Goal: Task Accomplishment & Management: Manage account settings

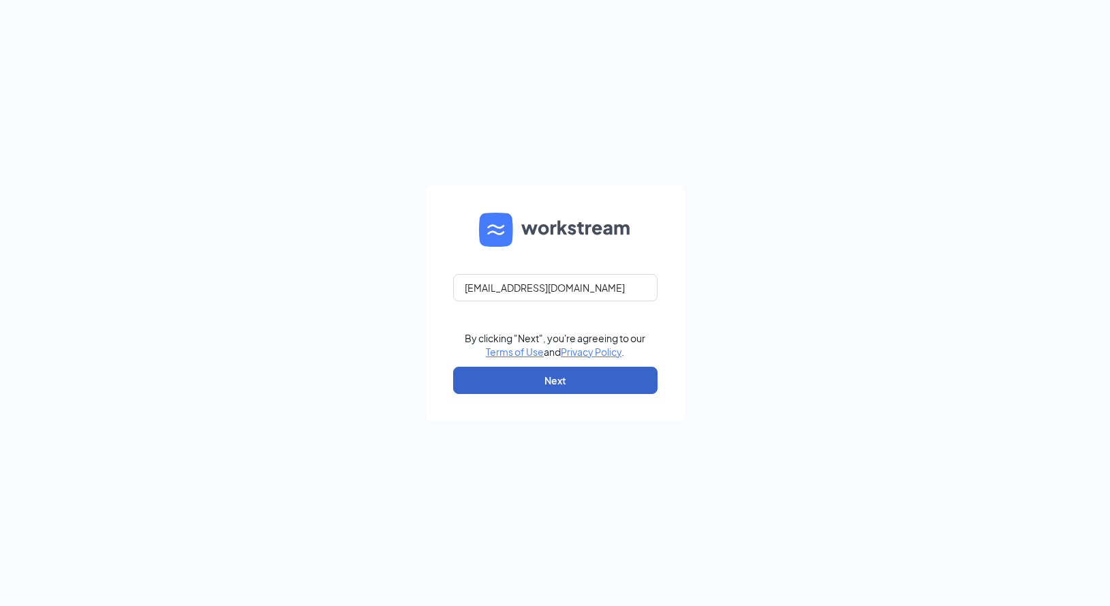
click at [562, 380] on button "Next" at bounding box center [555, 380] width 204 height 27
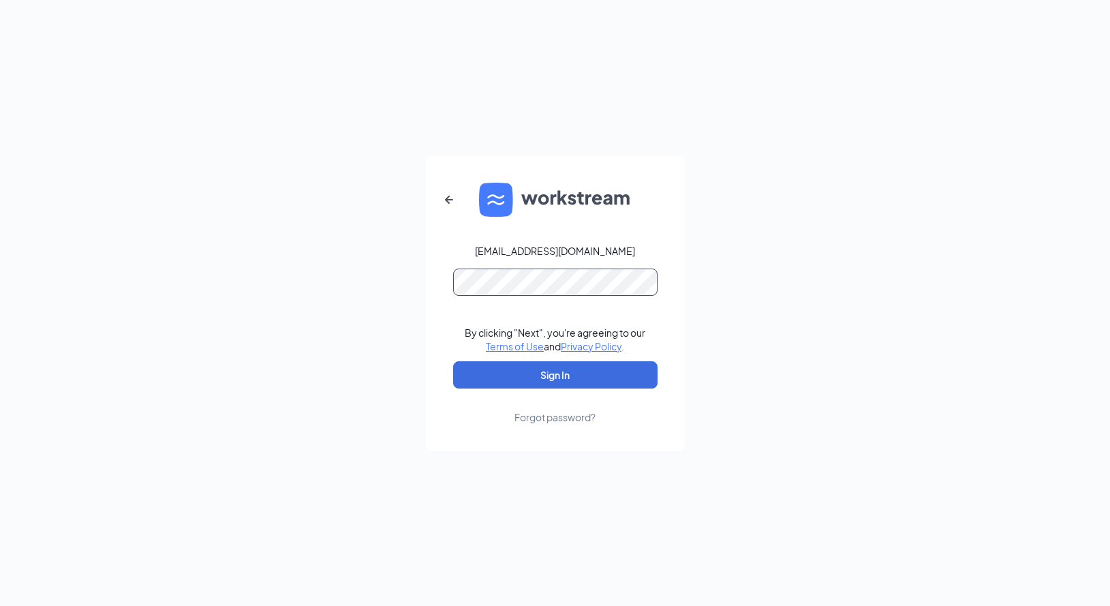
click at [453, 361] on button "Sign In" at bounding box center [555, 374] width 204 height 27
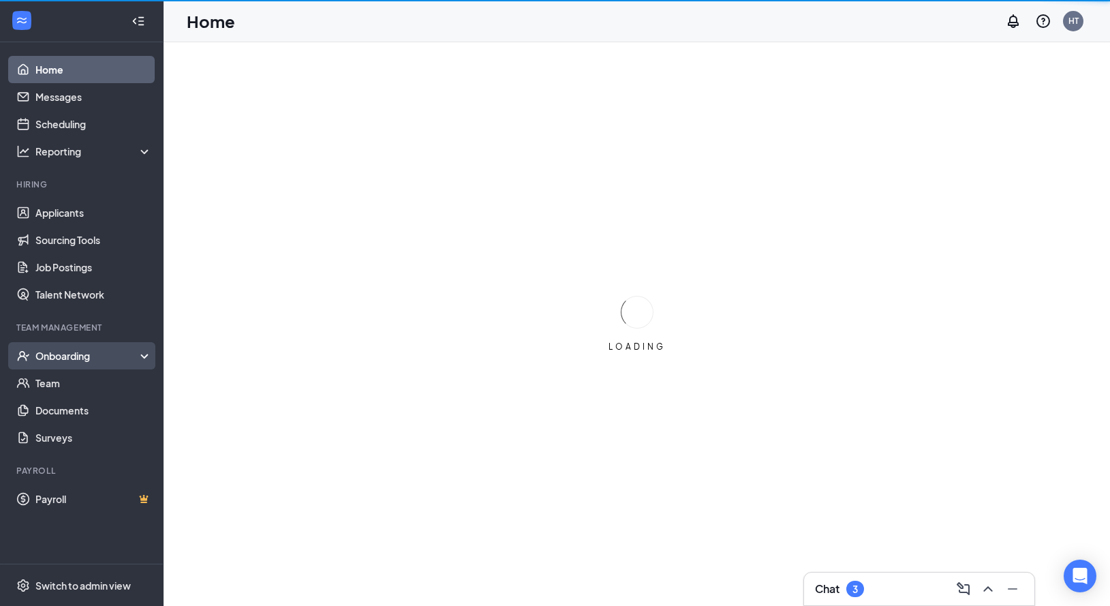
click at [78, 358] on div "Onboarding" at bounding box center [87, 356] width 105 height 14
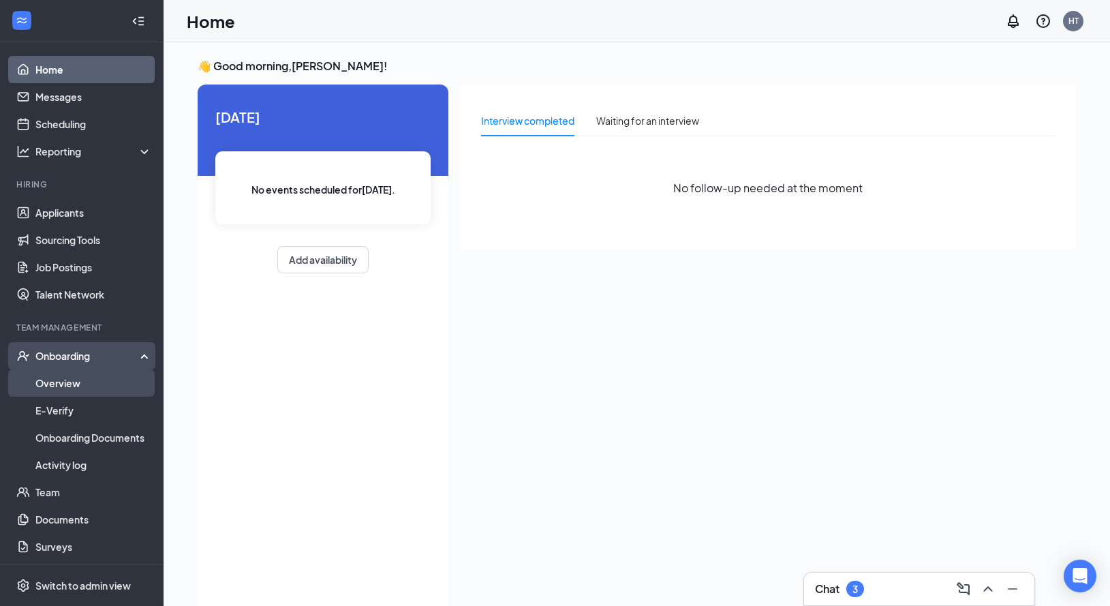
click at [121, 380] on link "Overview" at bounding box center [93, 382] width 117 height 27
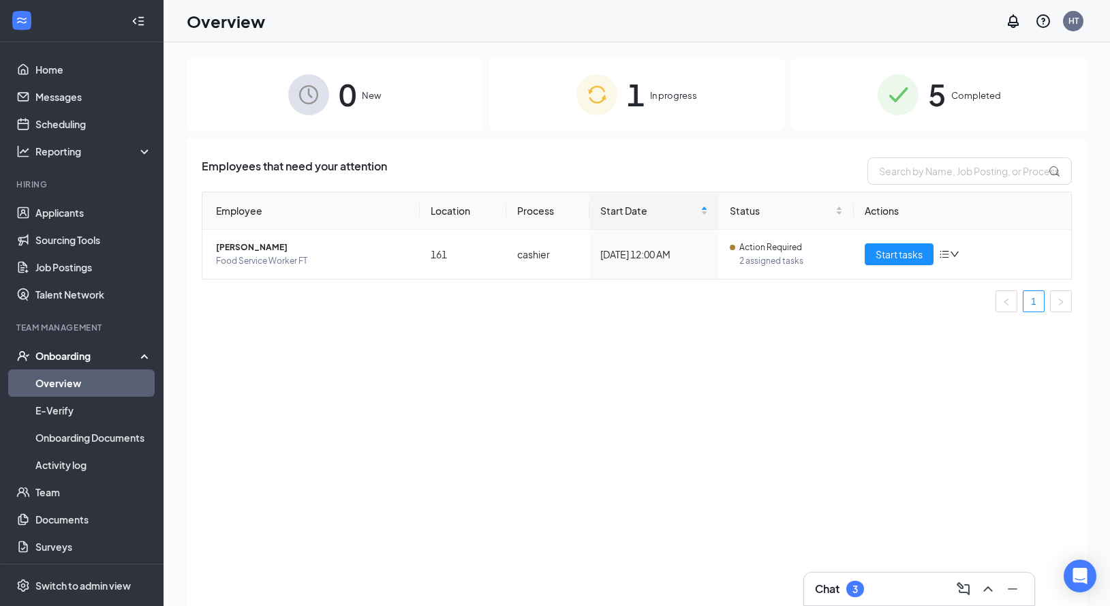
click at [601, 100] on img at bounding box center [596, 94] width 41 height 41
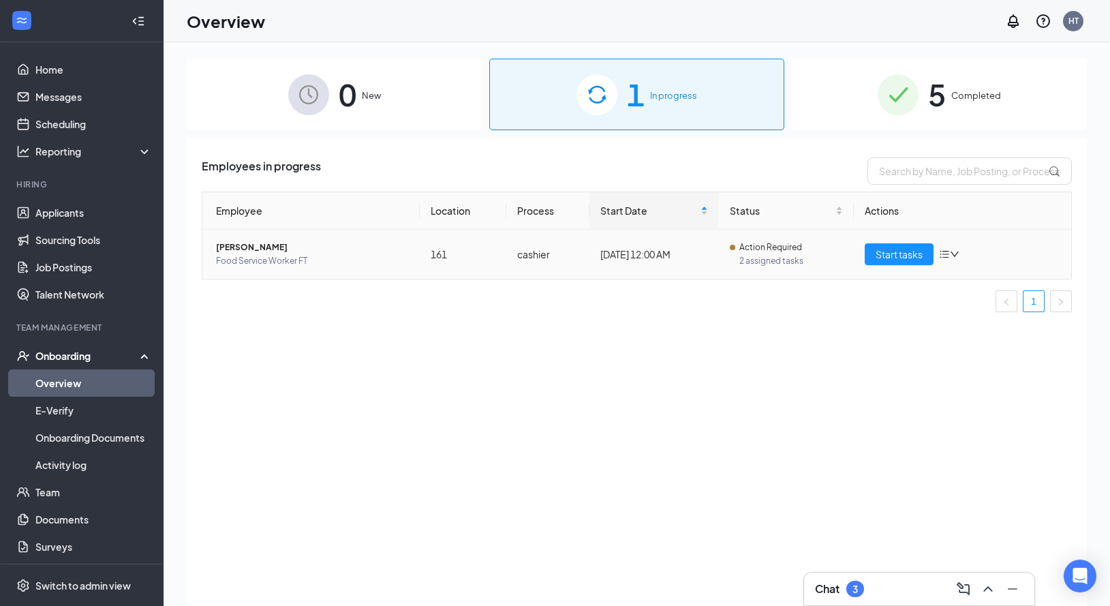
drag, startPoint x: 784, startPoint y: 247, endPoint x: 812, endPoint y: 247, distance: 28.6
click at [784, 247] on span "Action Required" at bounding box center [770, 248] width 63 height 14
click at [942, 249] on icon "bars" at bounding box center [944, 254] width 11 height 11
click at [839, 255] on span "2 assigned tasks" at bounding box center [791, 261] width 104 height 14
click at [266, 251] on span "Kimberly Pavone" at bounding box center [312, 248] width 193 height 14
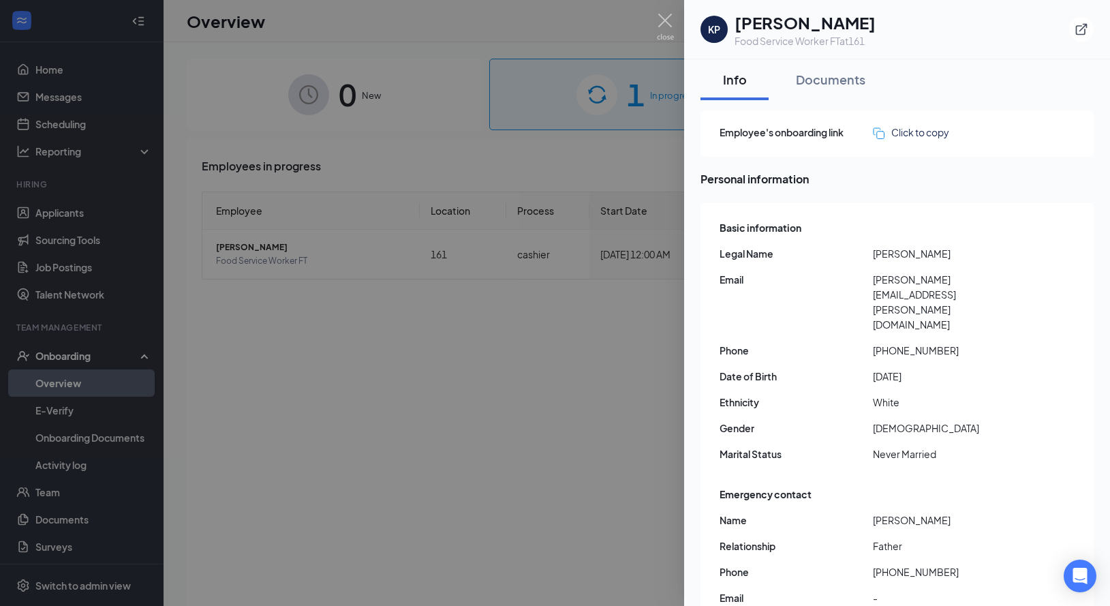
click at [714, 28] on div "KP" at bounding box center [714, 29] width 12 height 14
click at [827, 84] on div "Documents" at bounding box center [830, 79] width 69 height 17
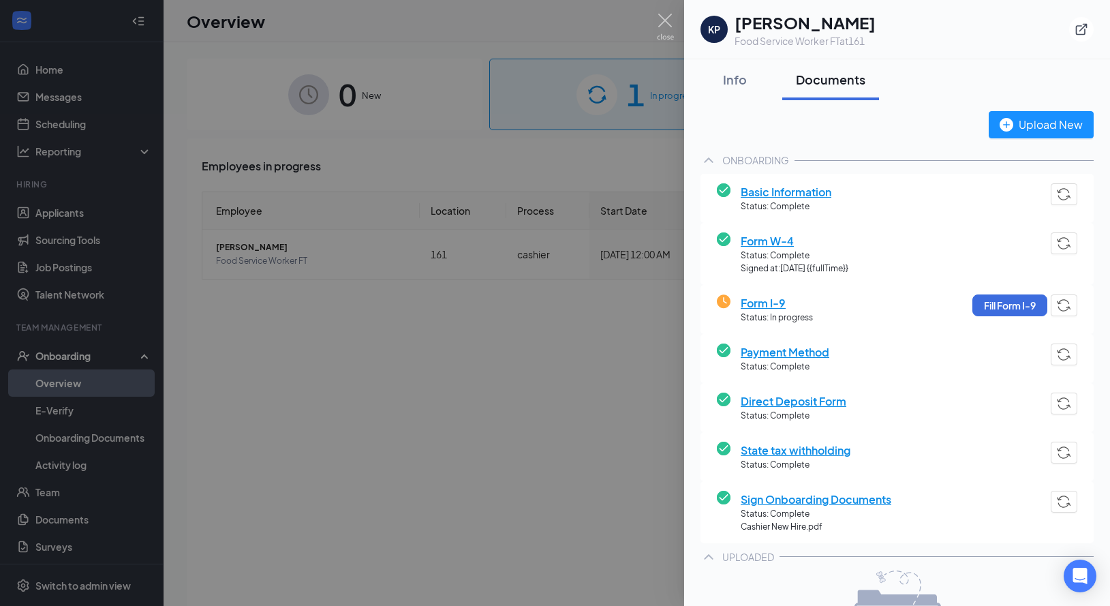
click at [777, 194] on span "Basic Information" at bounding box center [786, 191] width 91 height 17
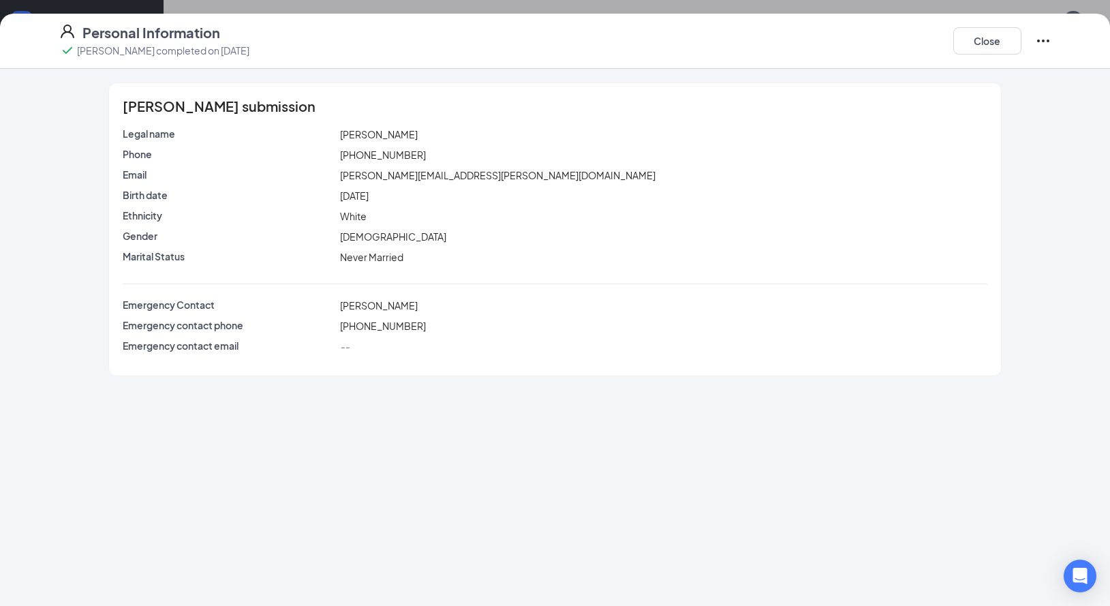
click at [424, 174] on span "kimberly.pavone@mail.com" at bounding box center [497, 175] width 315 height 12
click at [427, 171] on span "kimberly.pavone@mail.com" at bounding box center [497, 175] width 315 height 12
drag, startPoint x: 1038, startPoint y: 45, endPoint x: 1021, endPoint y: 61, distance: 23.7
click at [1038, 44] on icon "Ellipses" at bounding box center [1043, 41] width 16 height 16
click at [854, 7] on div "Personal Information Kimberly Pavone completed on Aug 27, 2025 Close Kimberly P…" at bounding box center [555, 303] width 1110 height 606
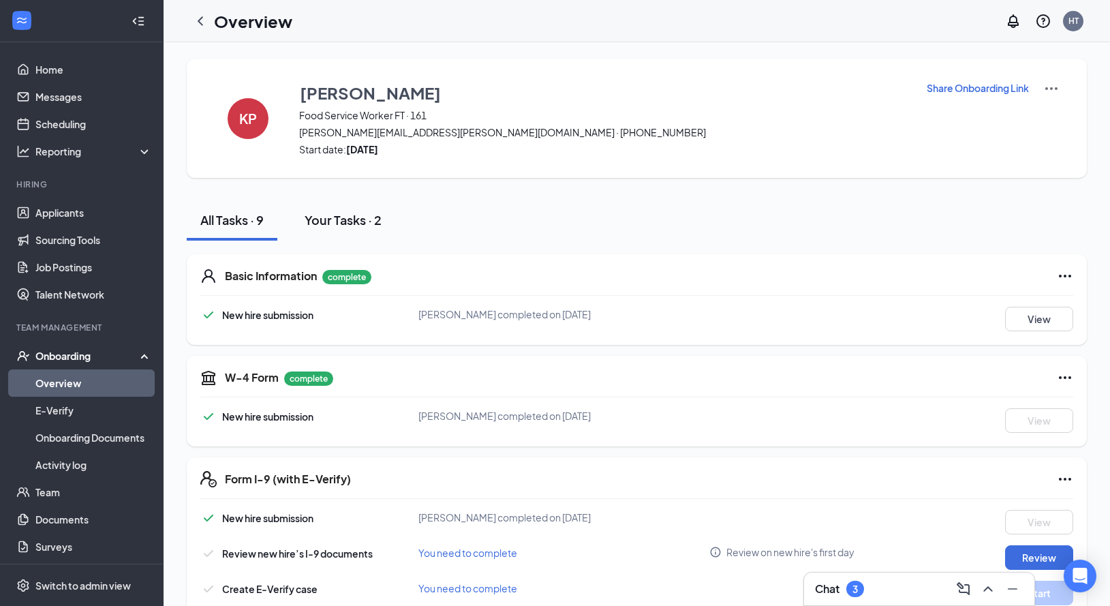
click at [363, 223] on div "Your Tasks · 2" at bounding box center [343, 219] width 77 height 17
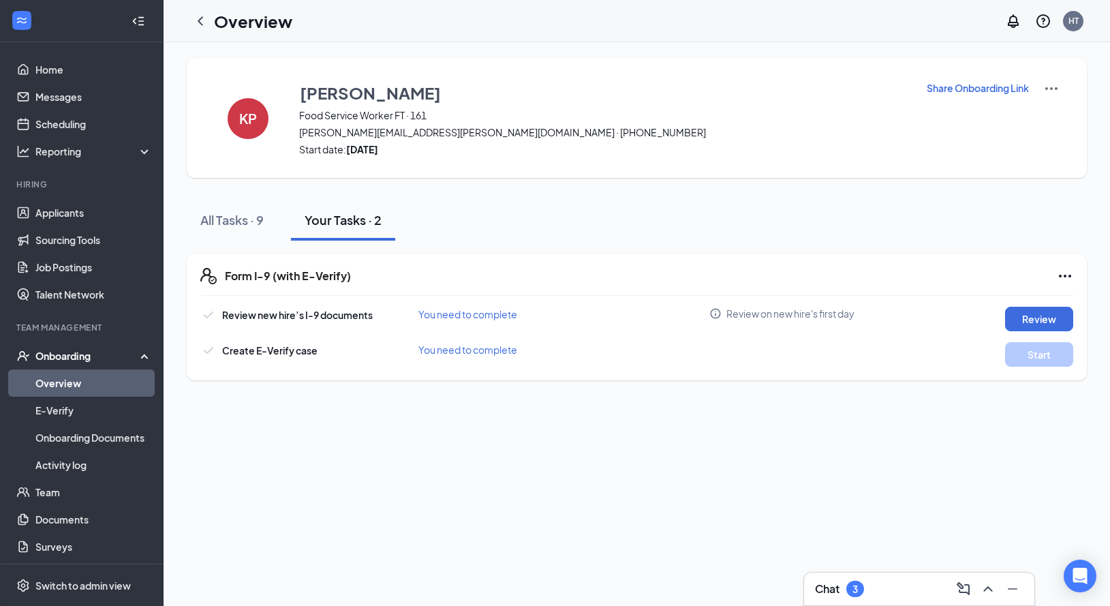
click at [1055, 89] on img at bounding box center [1051, 88] width 16 height 16
click at [989, 81] on p "Share Onboarding Link" at bounding box center [978, 88] width 102 height 14
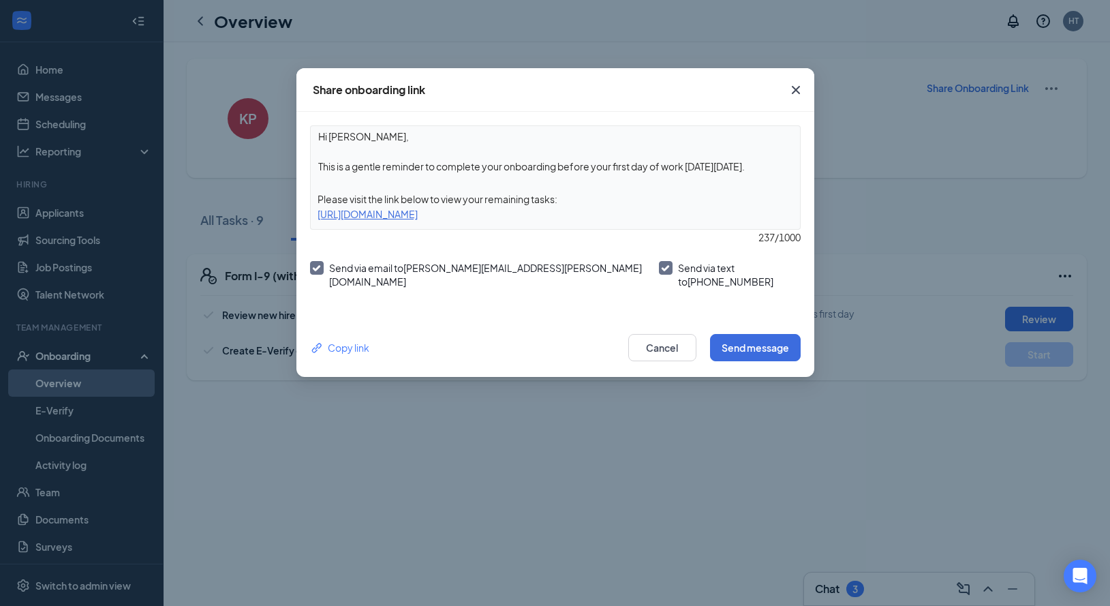
click at [802, 95] on icon "Cross" at bounding box center [796, 90] width 16 height 16
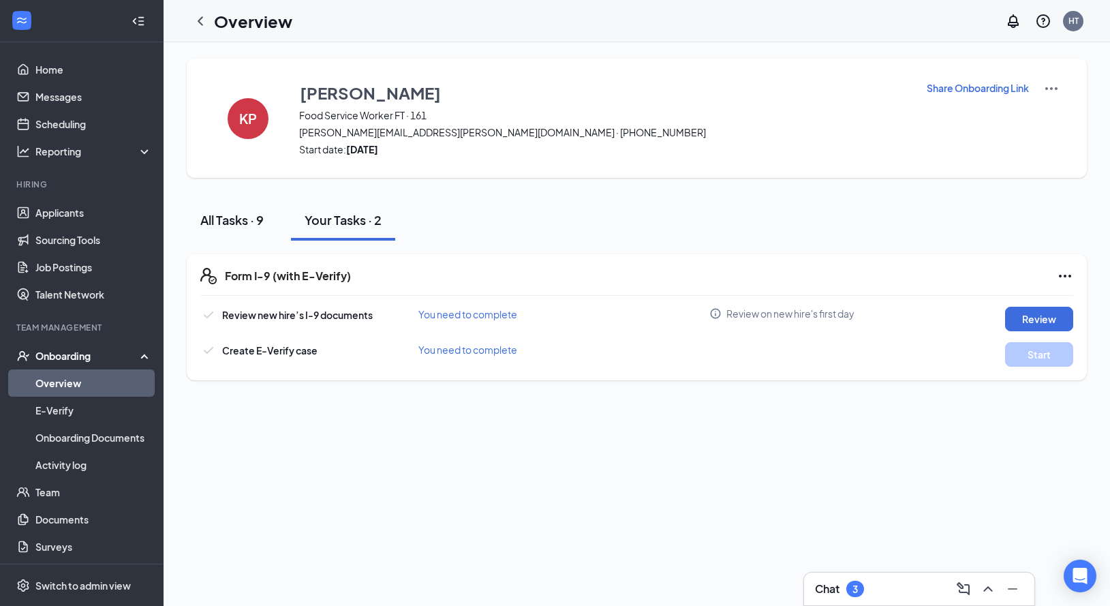
click at [238, 206] on button "All Tasks · 9" at bounding box center [232, 220] width 91 height 41
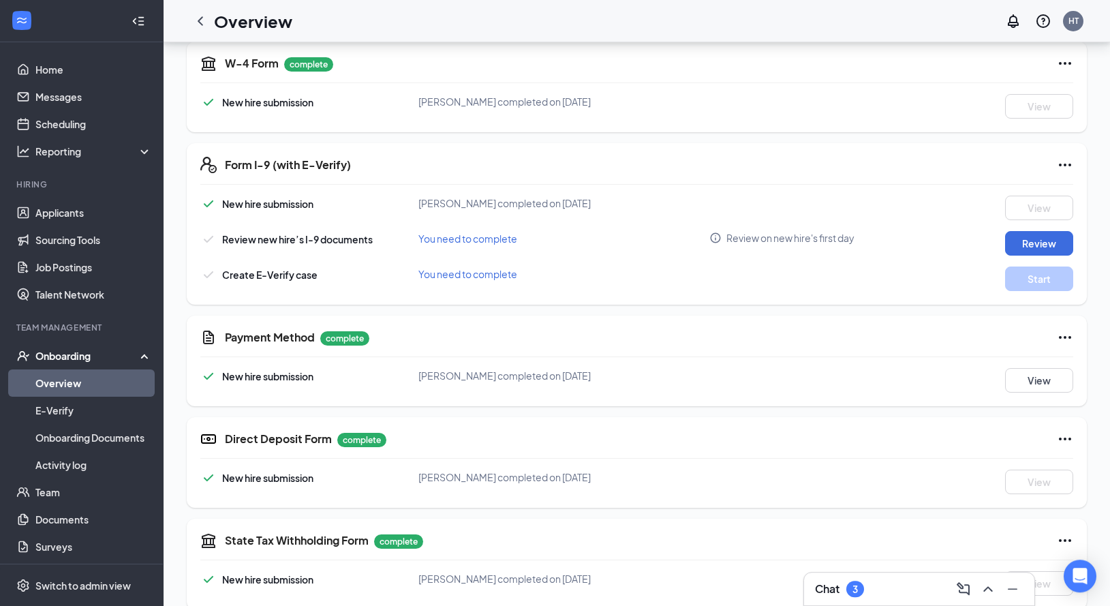
scroll to position [296, 0]
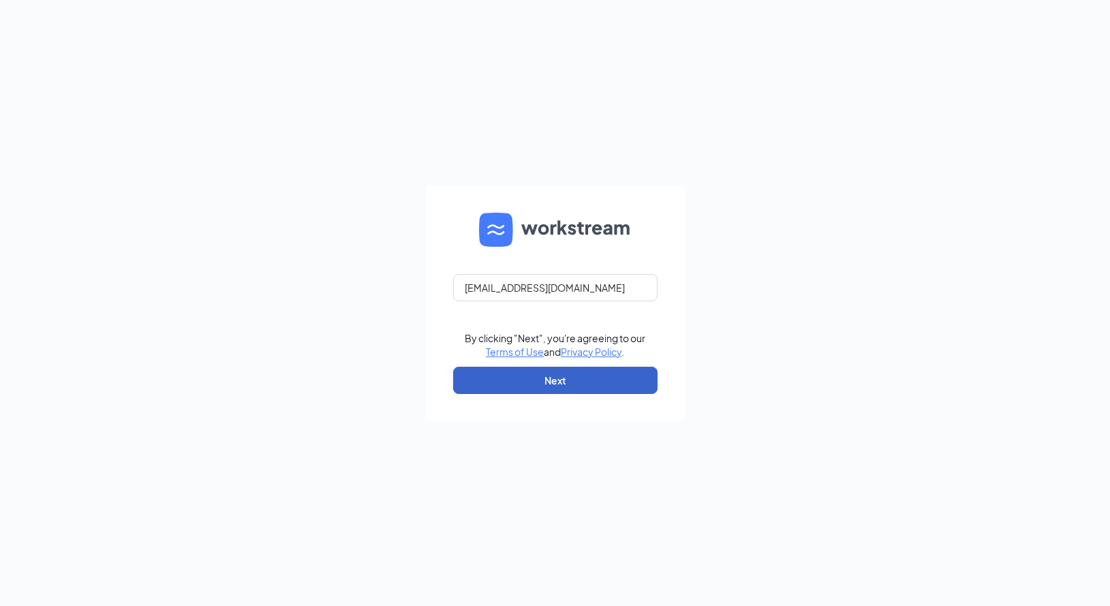
click at [593, 382] on button "Next" at bounding box center [555, 380] width 204 height 27
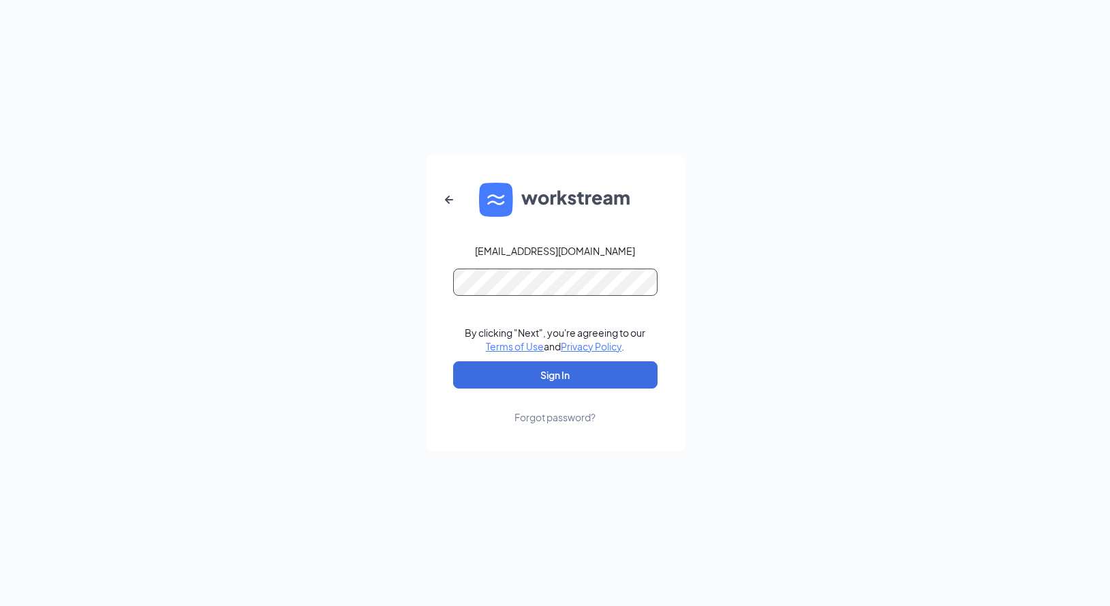
click at [453, 361] on button "Sign In" at bounding box center [555, 374] width 204 height 27
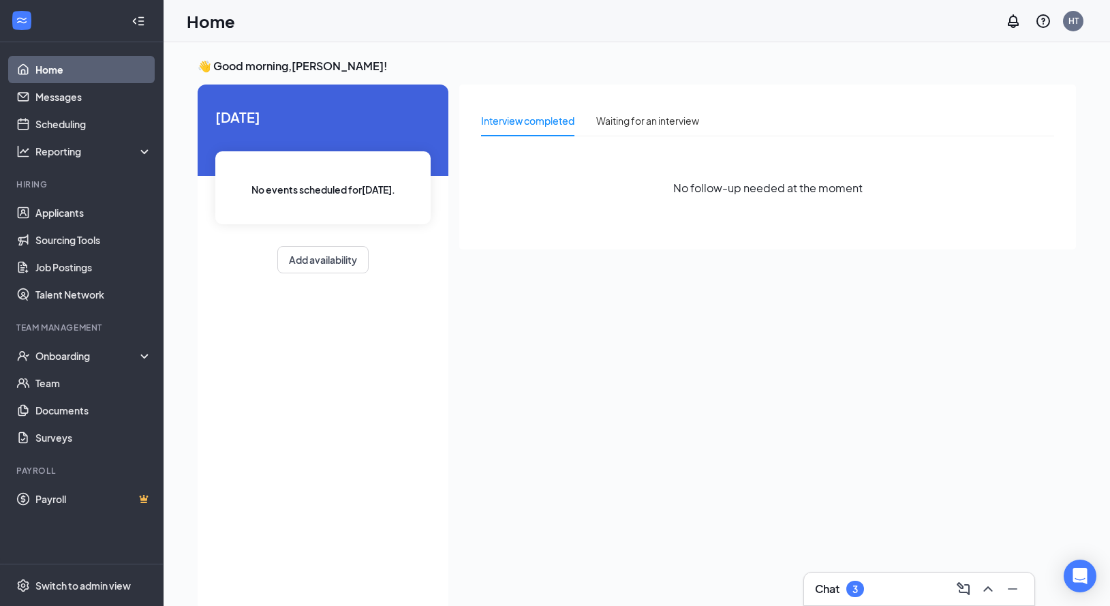
click at [380, 27] on div "Home HT" at bounding box center [637, 21] width 946 height 42
click at [90, 65] on link "Home" at bounding box center [93, 69] width 117 height 27
